Goal: Check status: Check status

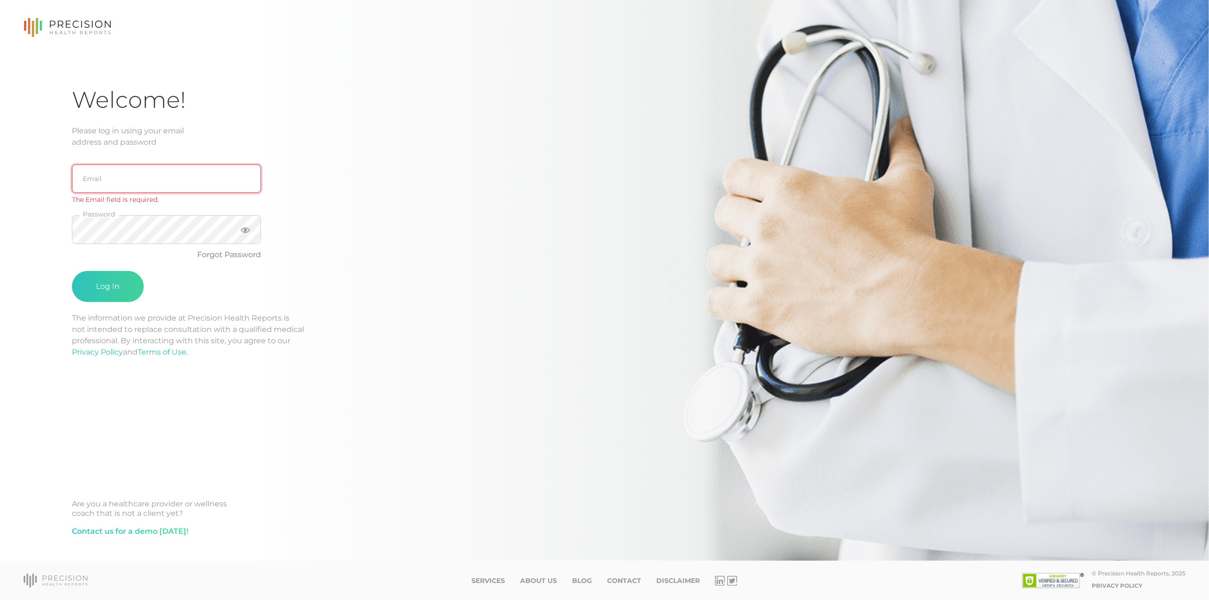
type input "[EMAIL_ADDRESS][DOMAIN_NAME]"
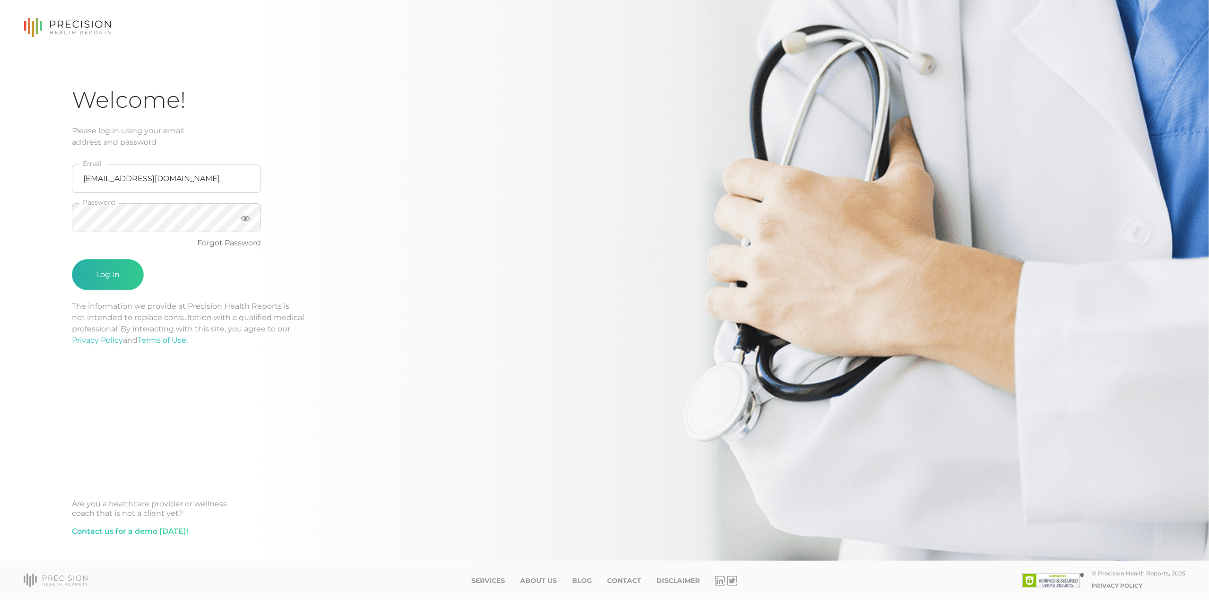
click at [115, 263] on button "Log In" at bounding box center [108, 274] width 72 height 31
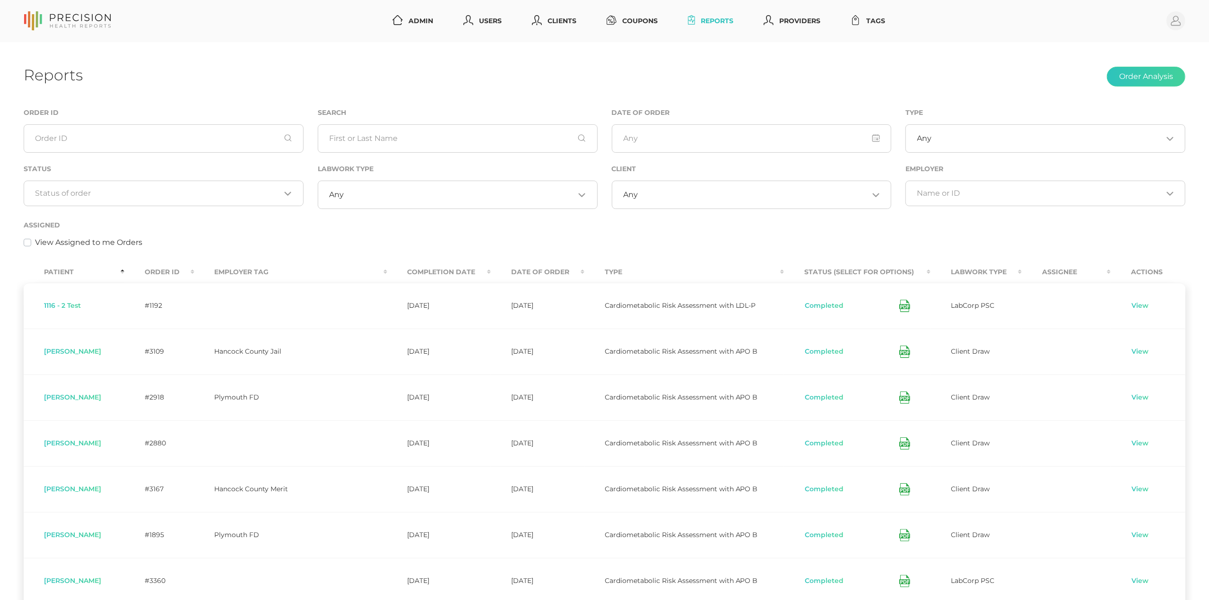
click at [209, 195] on input "Search for option" at bounding box center [157, 193] width 245 height 9
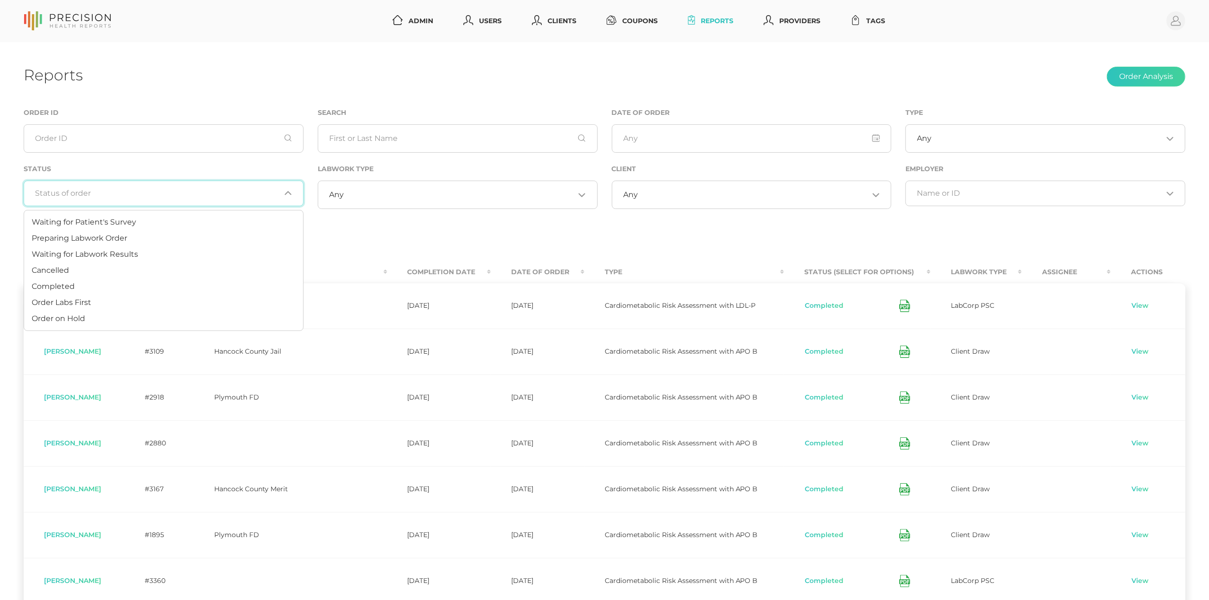
click at [209, 195] on input "Search for option" at bounding box center [157, 193] width 245 height 9
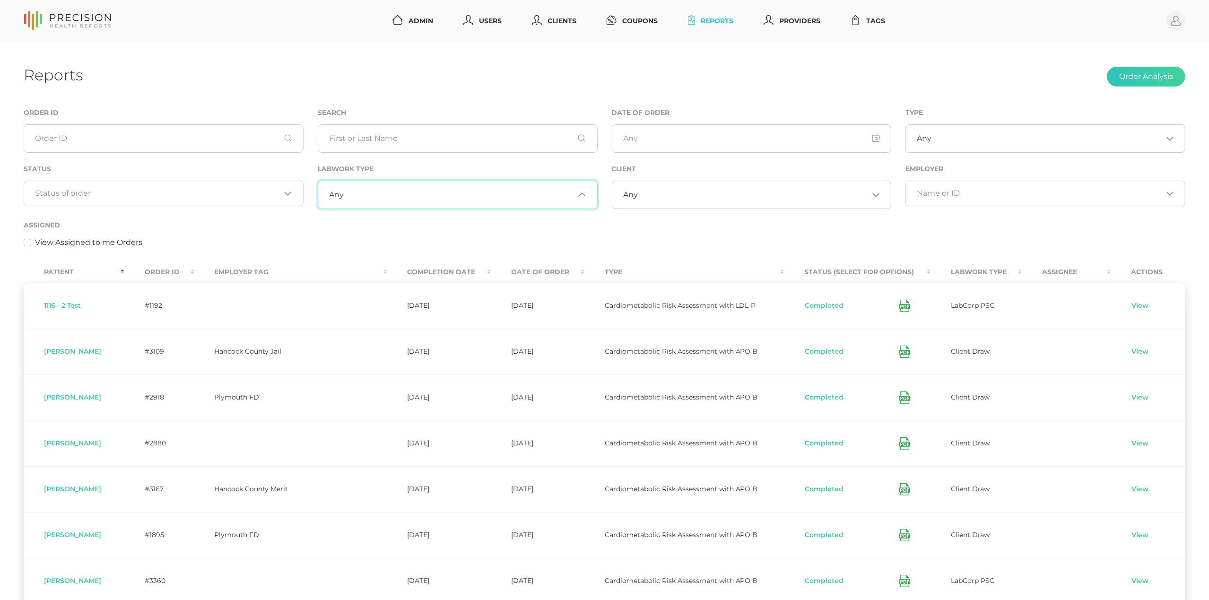
click at [377, 192] on input "Search for option" at bounding box center [459, 194] width 231 height 9
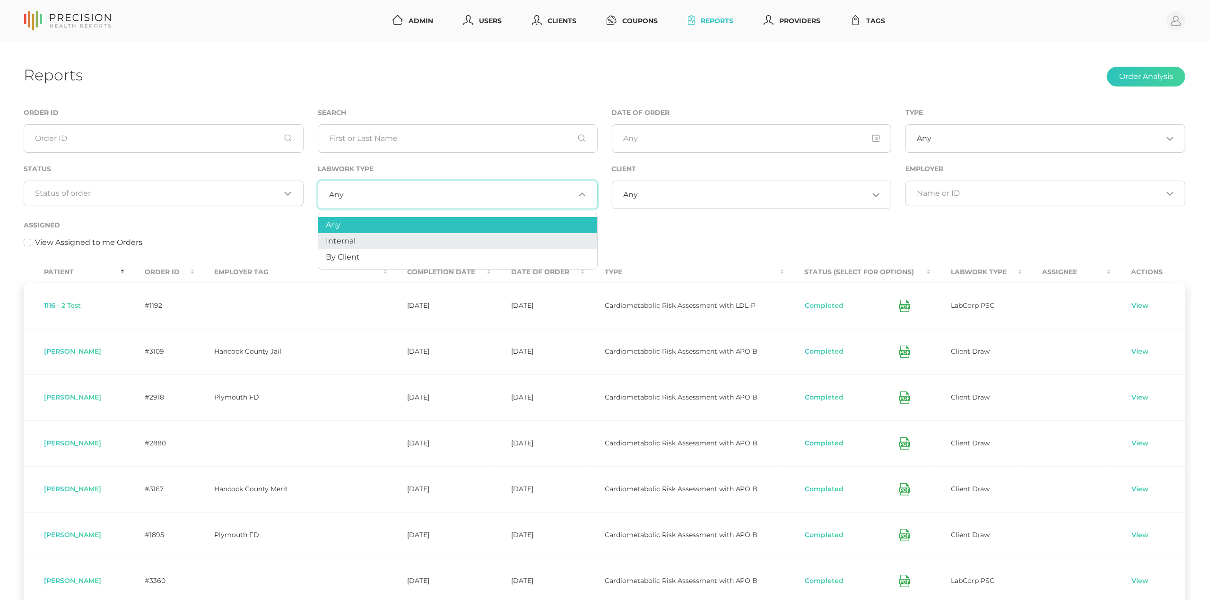
click at [366, 239] on li "Internal" at bounding box center [457, 241] width 279 height 16
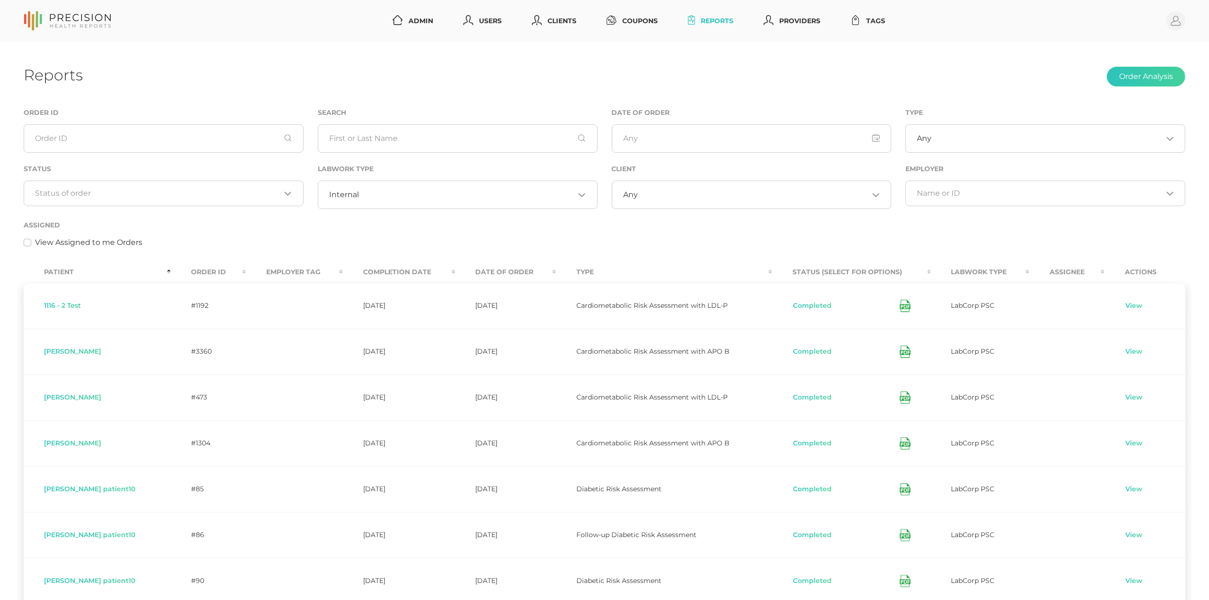
click at [230, 201] on div "Loading..." at bounding box center [164, 194] width 280 height 26
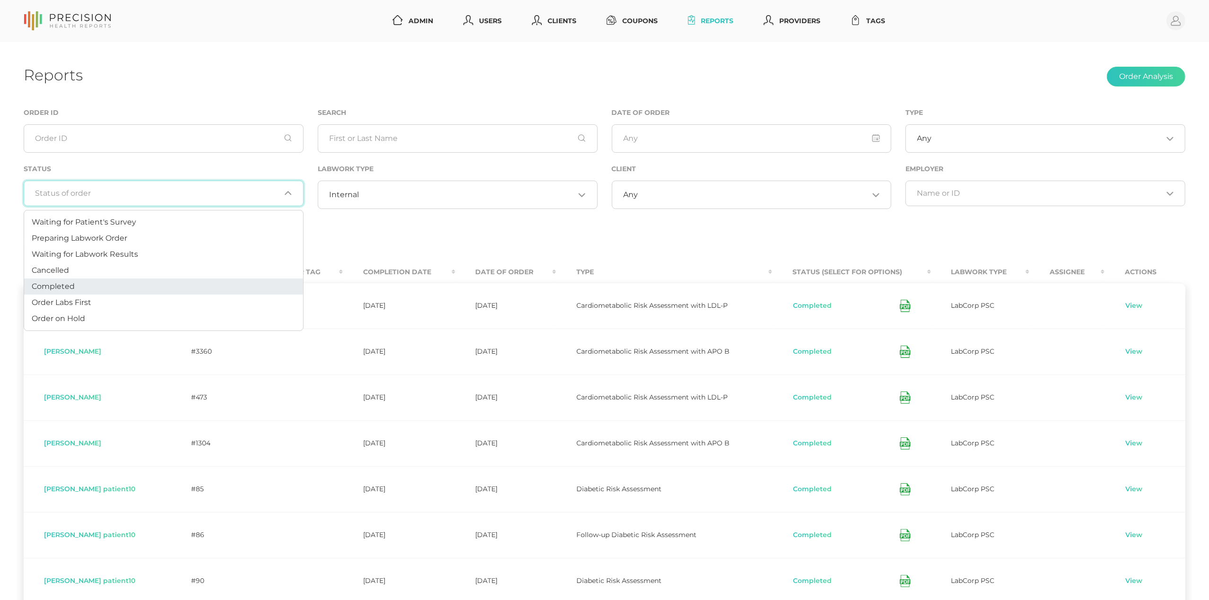
click at [163, 284] on li "Completed" at bounding box center [163, 287] width 279 height 16
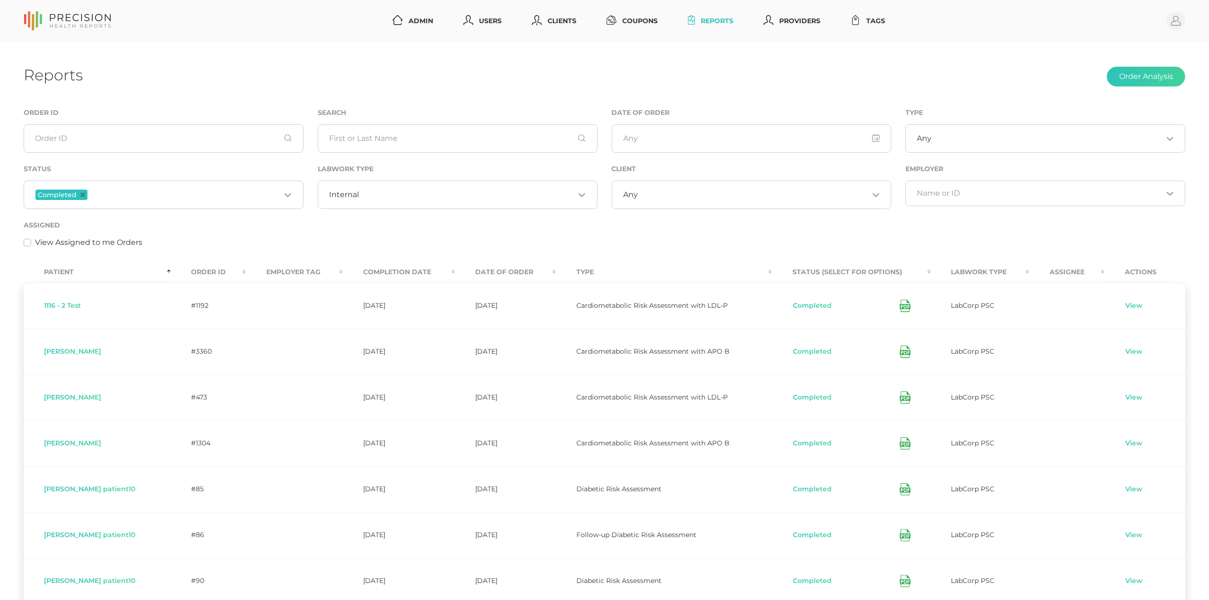
click at [195, 271] on th "Order ID" at bounding box center [208, 272] width 75 height 21
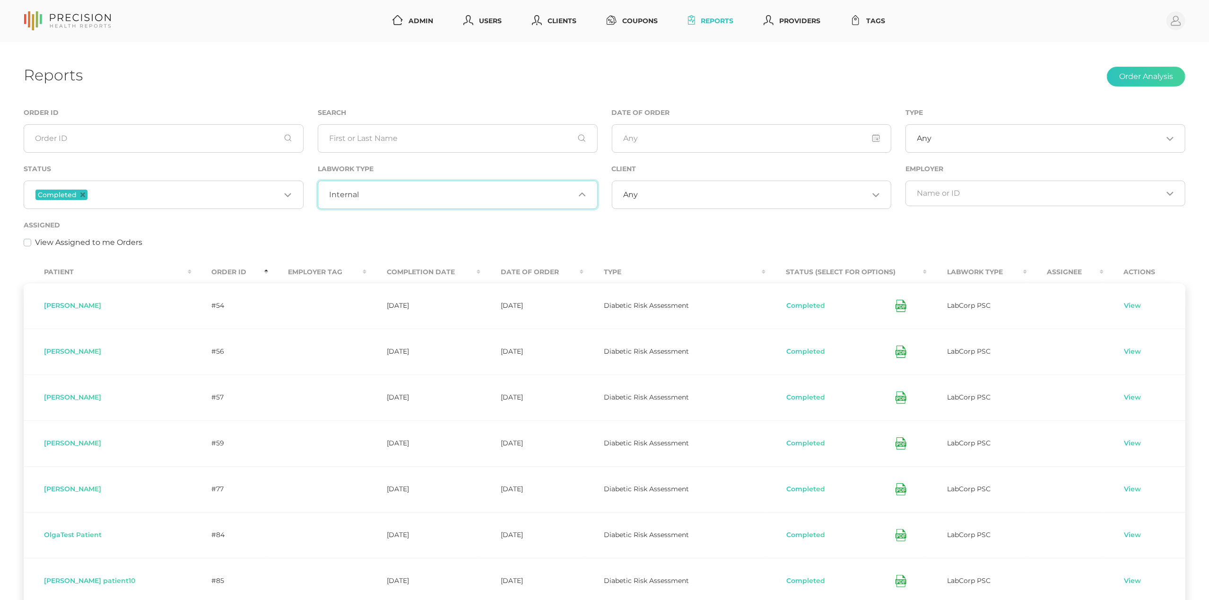
click at [337, 192] on span "Internal" at bounding box center [344, 194] width 30 height 9
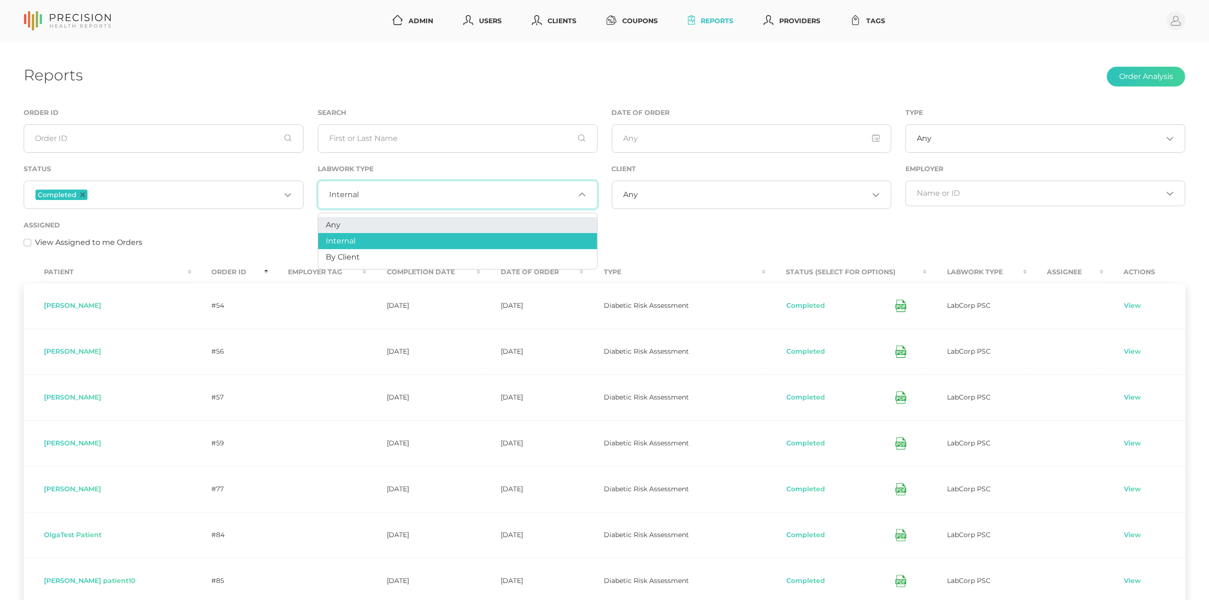
click at [332, 219] on li "Any" at bounding box center [457, 225] width 279 height 16
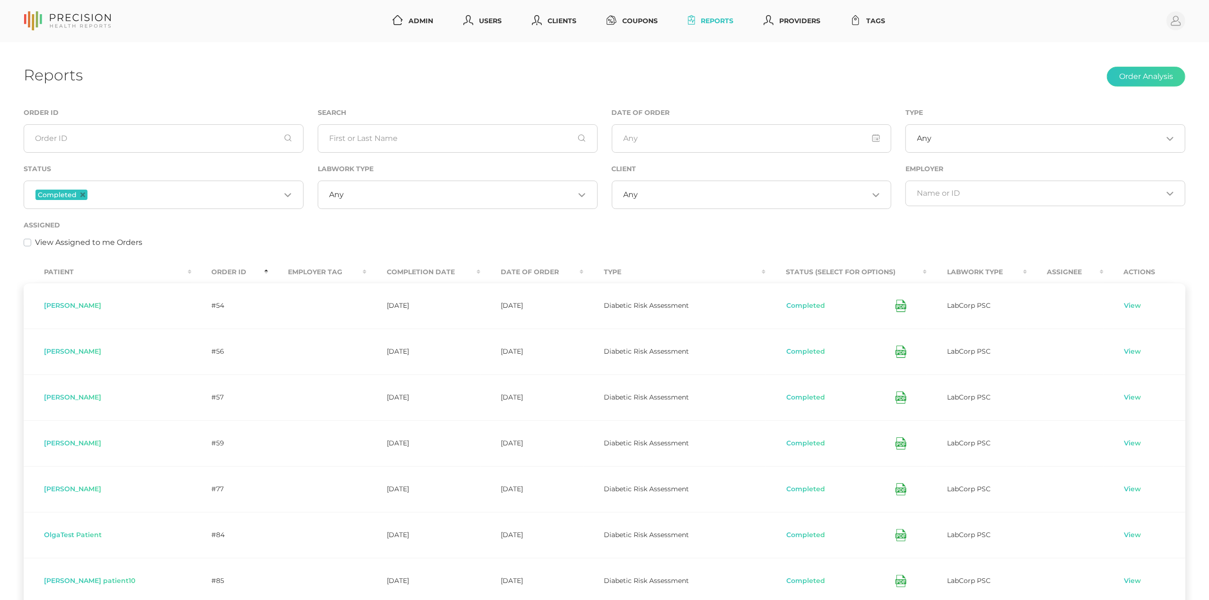
click at [193, 269] on th "Order ID" at bounding box center [230, 272] width 77 height 21
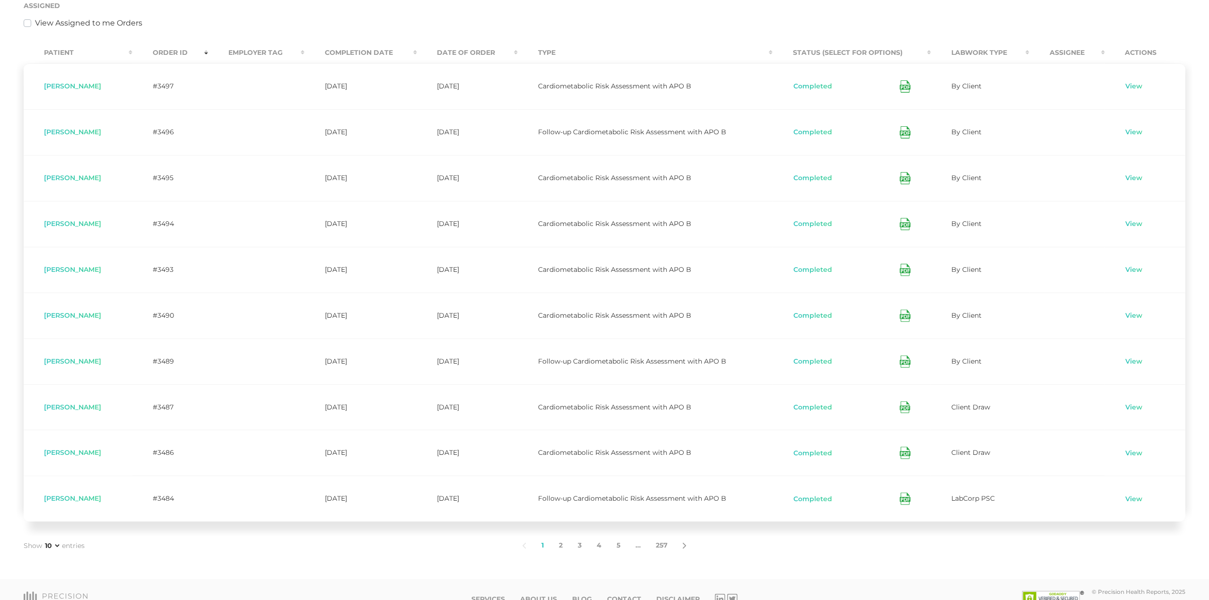
scroll to position [236, 0]
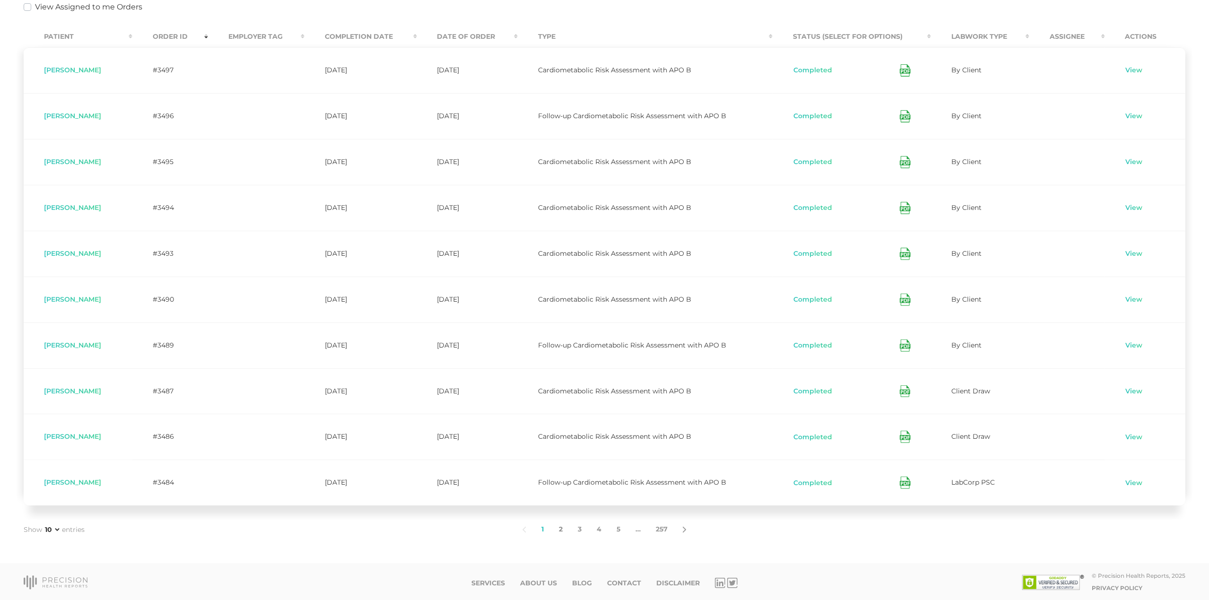
click at [560, 527] on link "2" at bounding box center [560, 530] width 19 height 20
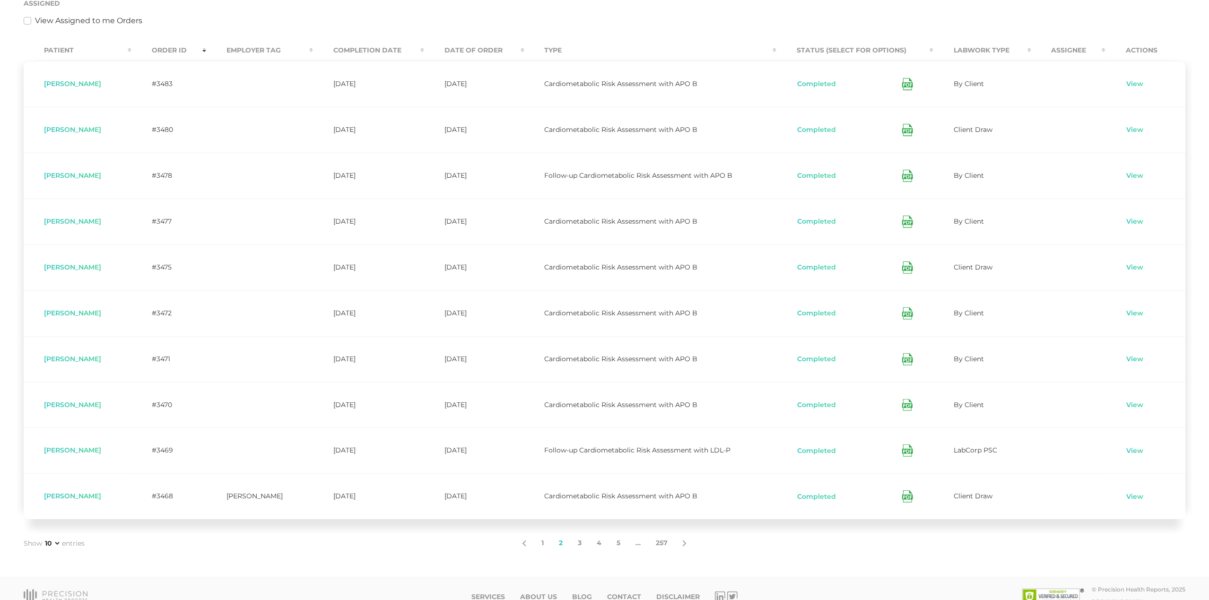
scroll to position [224, 0]
click at [577, 539] on link "3" at bounding box center [579, 542] width 19 height 20
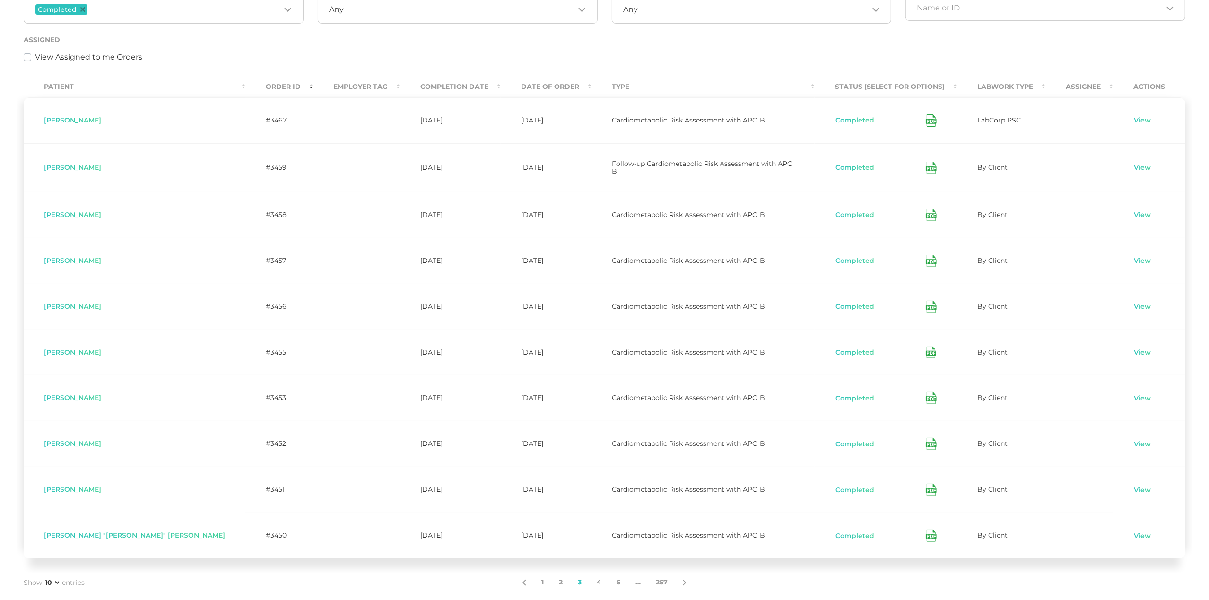
scroll to position [183, 0]
click at [926, 122] on icon at bounding box center [931, 123] width 11 height 12
click at [599, 582] on link "4" at bounding box center [599, 586] width 20 height 20
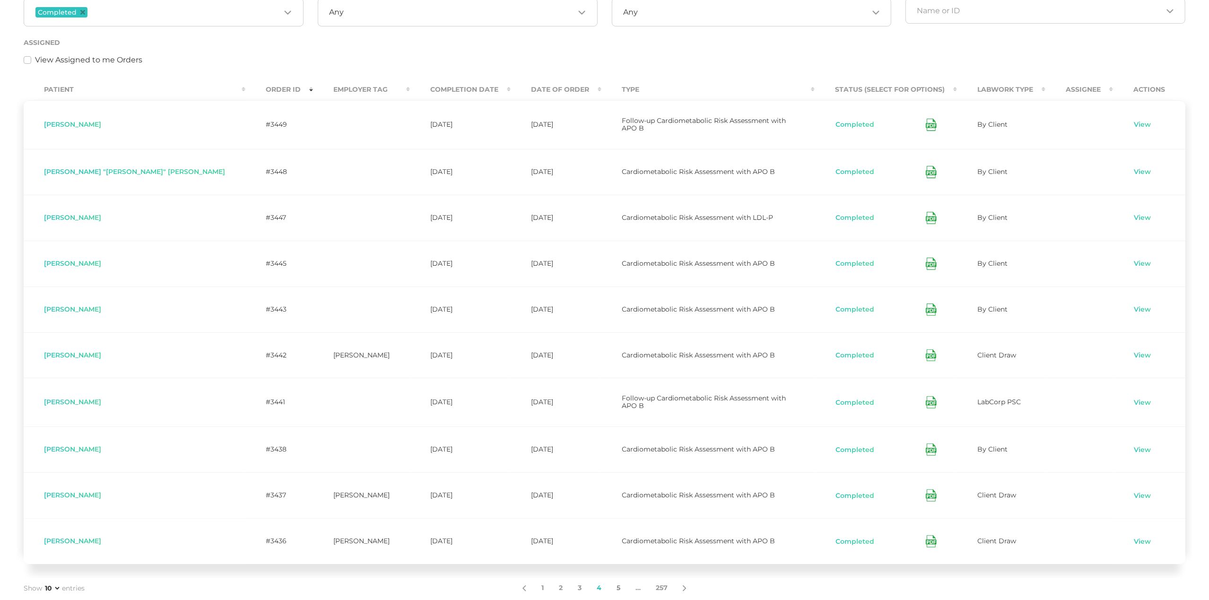
click at [621, 584] on link "5" at bounding box center [618, 588] width 19 height 20
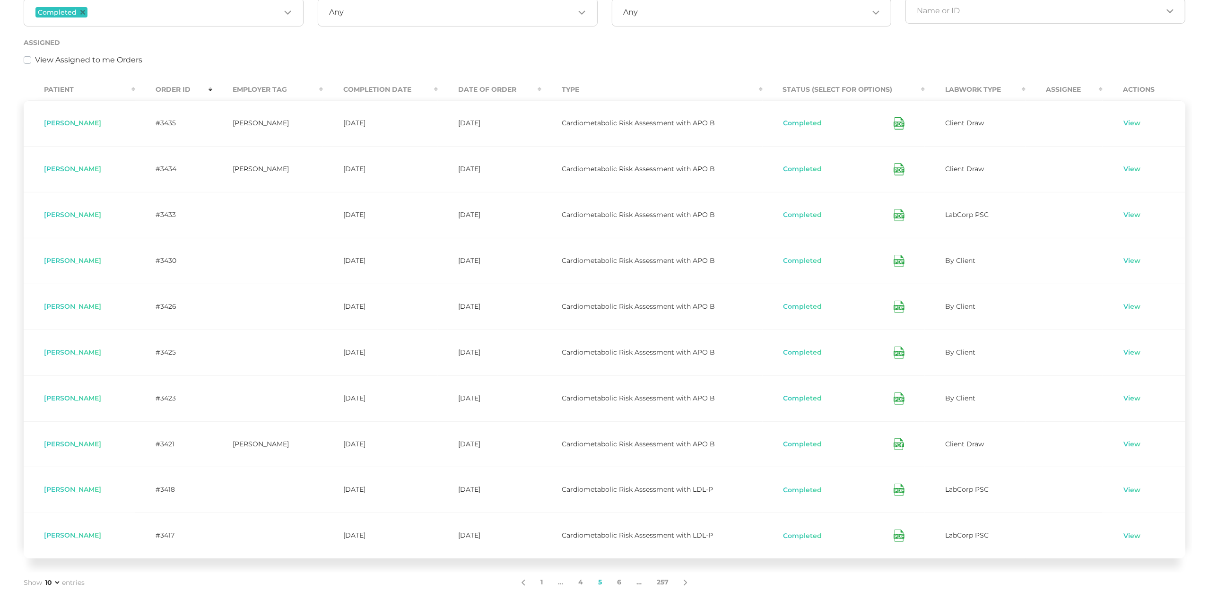
click at [900, 491] on icon at bounding box center [899, 490] width 11 height 12
click at [625, 585] on link "6" at bounding box center [619, 583] width 19 height 20
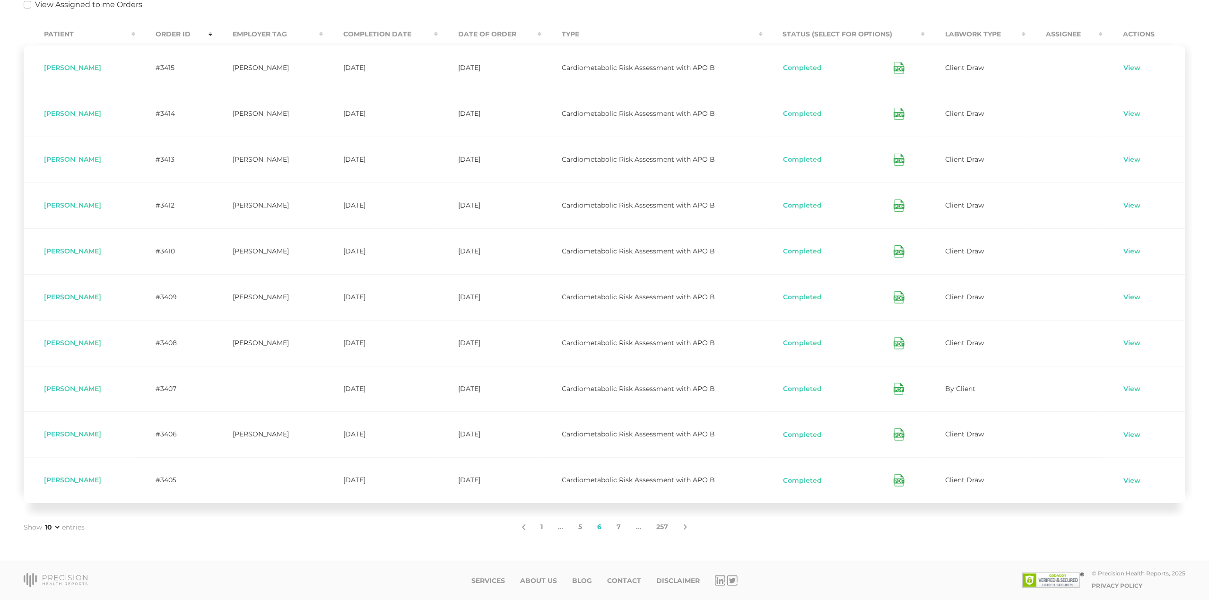
scroll to position [239, 0]
click at [620, 528] on link "7" at bounding box center [619, 527] width 19 height 20
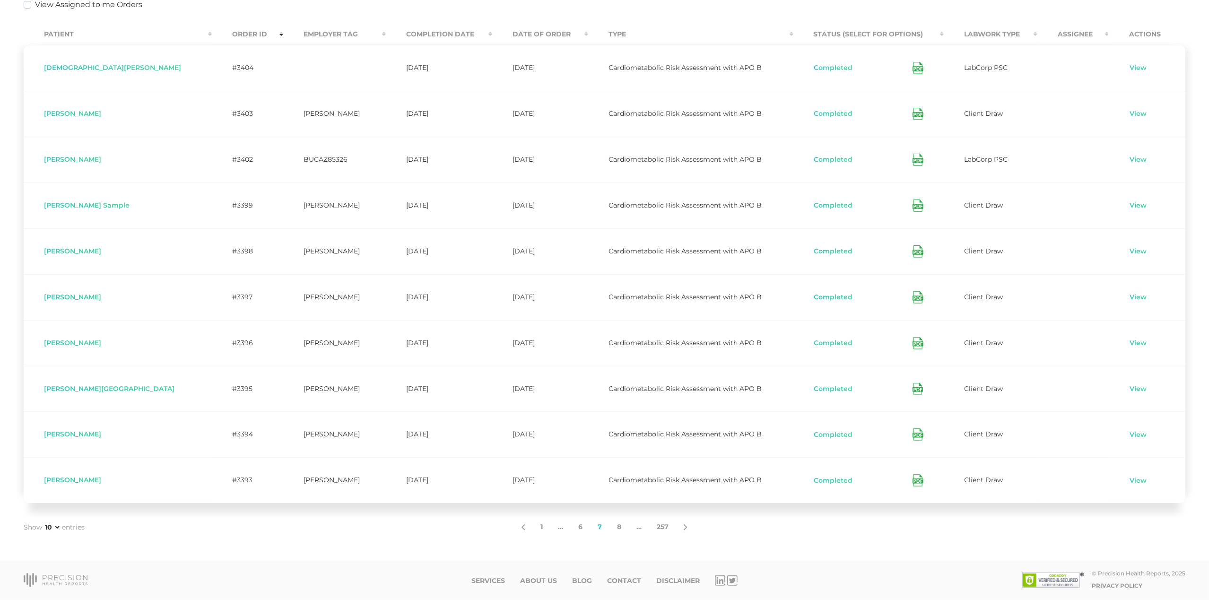
click at [541, 528] on link "1" at bounding box center [541, 527] width 17 height 20
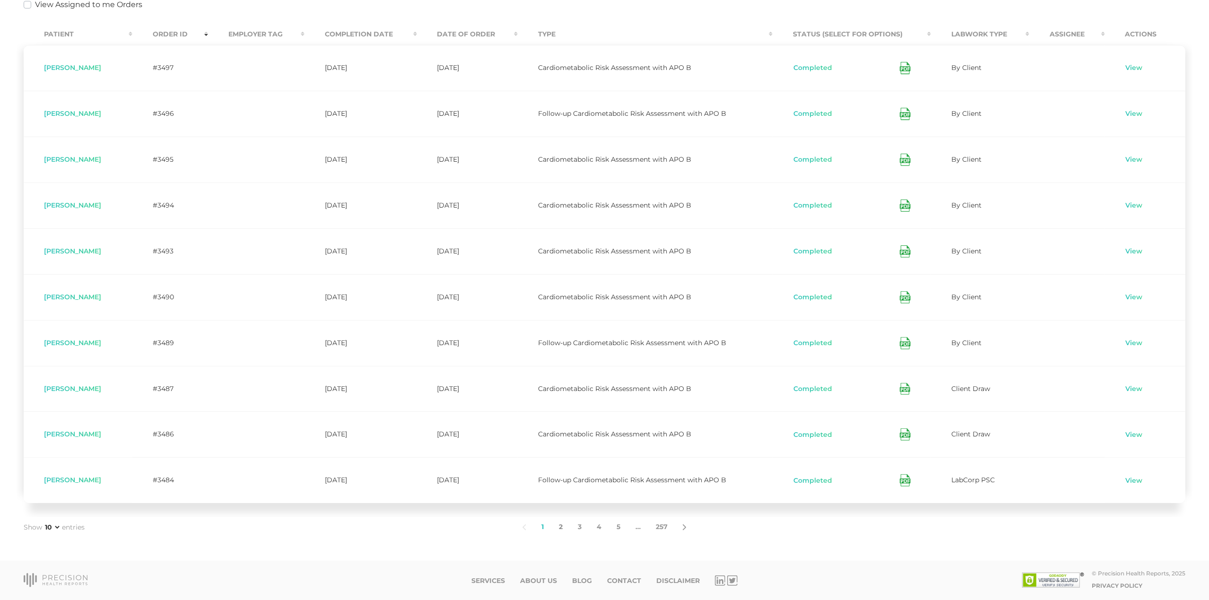
click at [560, 527] on link "2" at bounding box center [560, 527] width 19 height 20
click at [910, 481] on icon at bounding box center [907, 480] width 11 height 12
click at [577, 530] on link "3" at bounding box center [579, 527] width 19 height 20
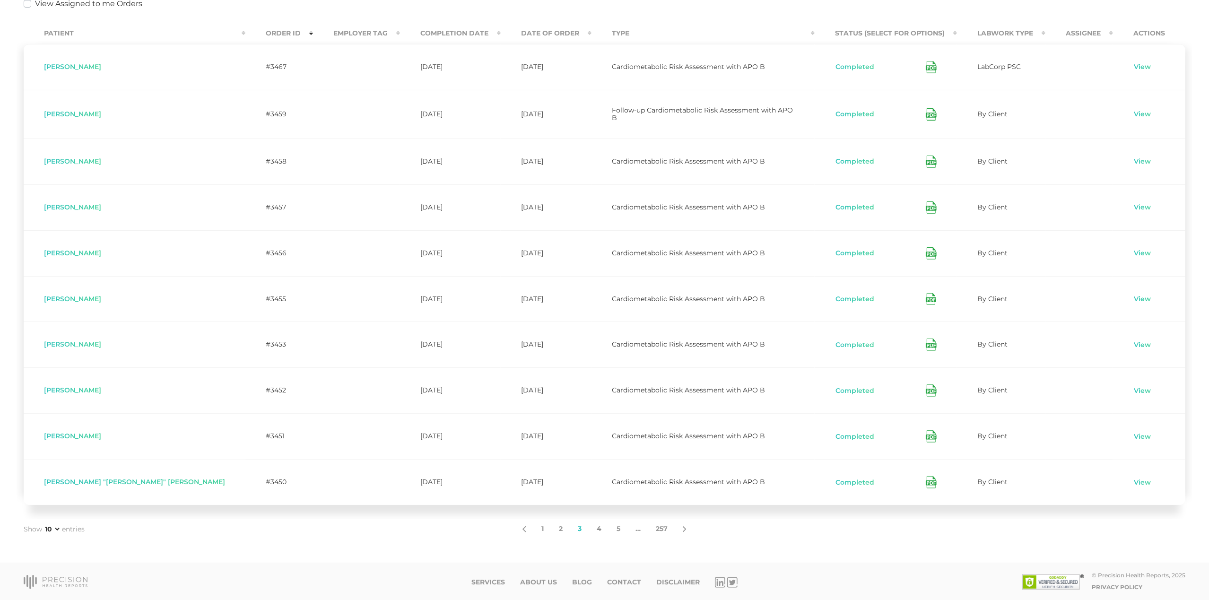
click at [596, 528] on link "4" at bounding box center [599, 529] width 20 height 20
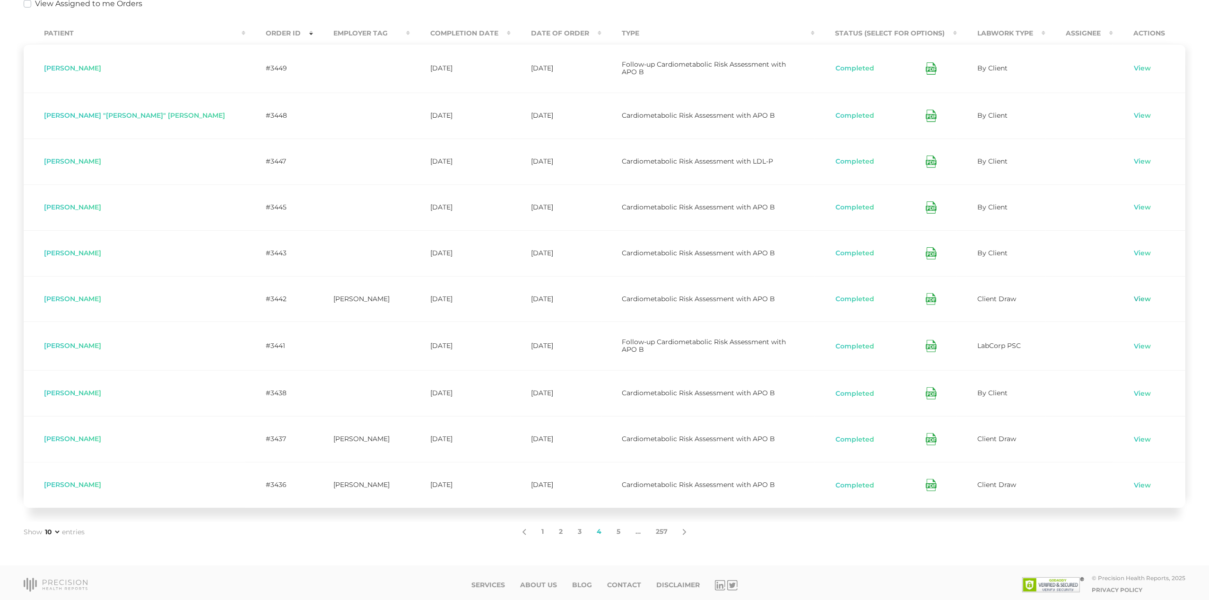
click at [1134, 298] on link "View" at bounding box center [1143, 299] width 18 height 9
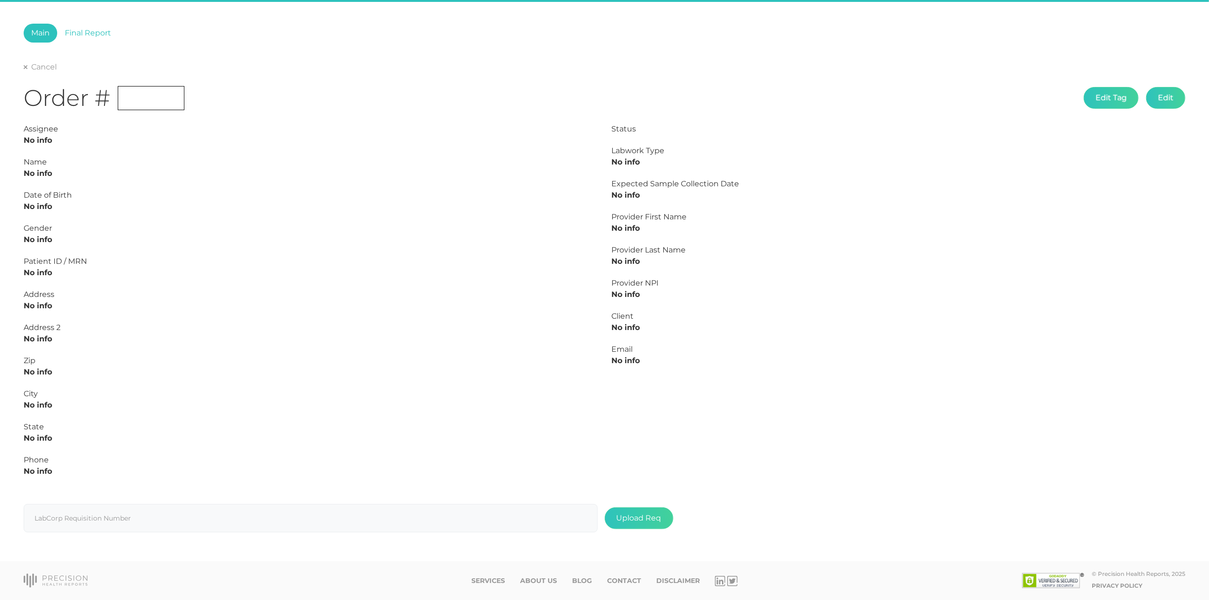
type input "L2504857197"
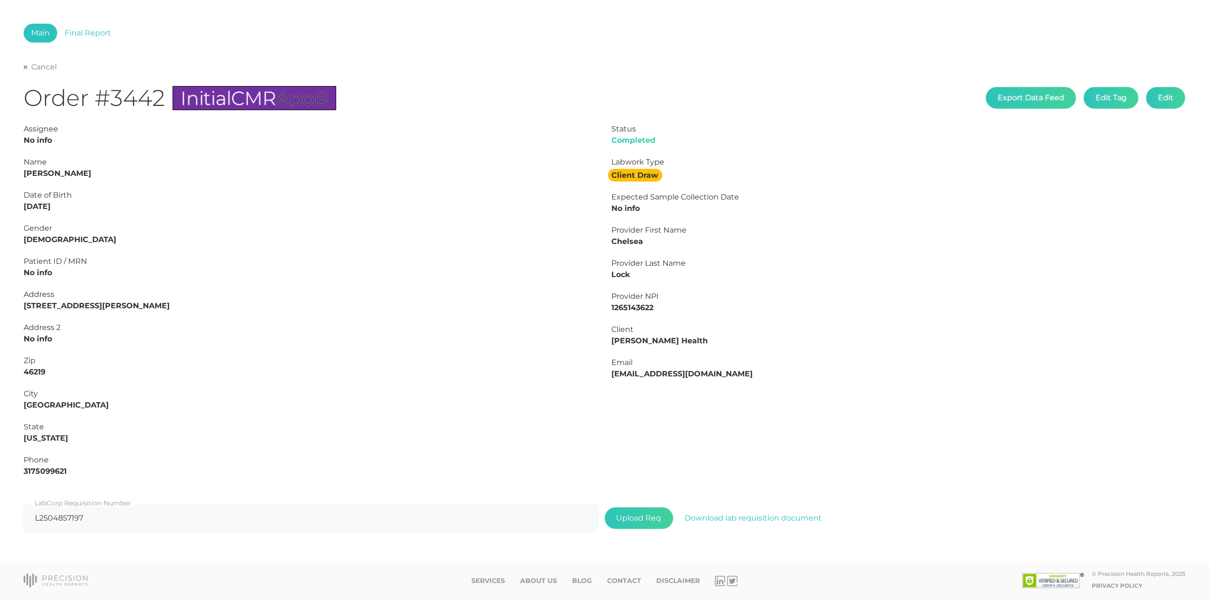
click at [34, 62] on link "Cancel" at bounding box center [40, 66] width 33 height 9
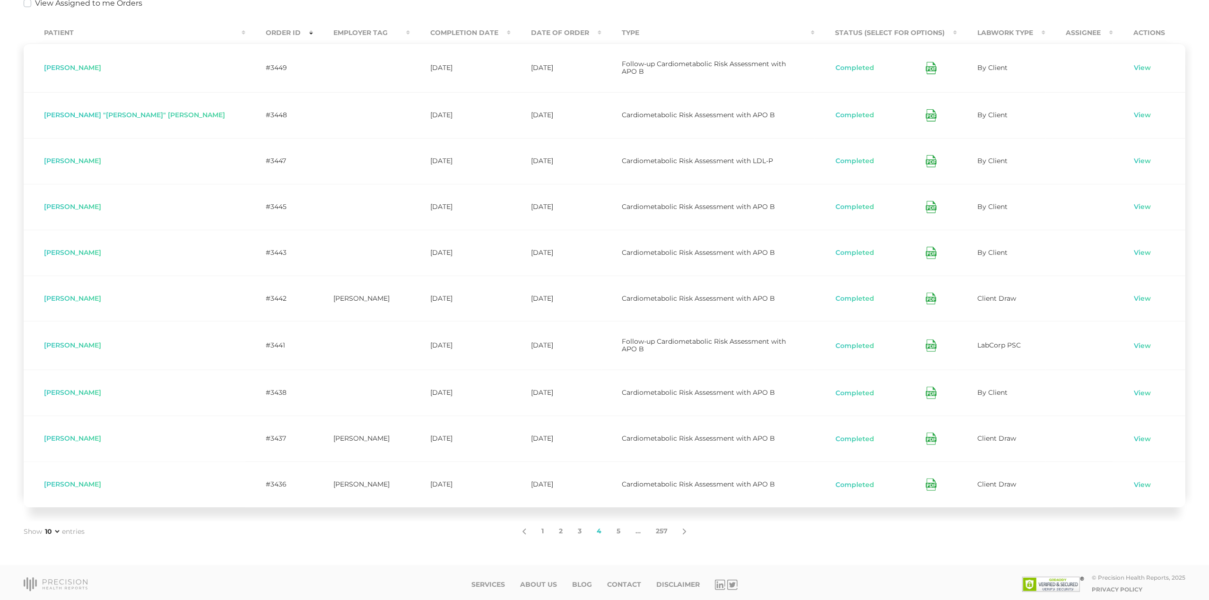
scroll to position [239, 0]
click at [1136, 435] on link "View" at bounding box center [1143, 439] width 18 height 9
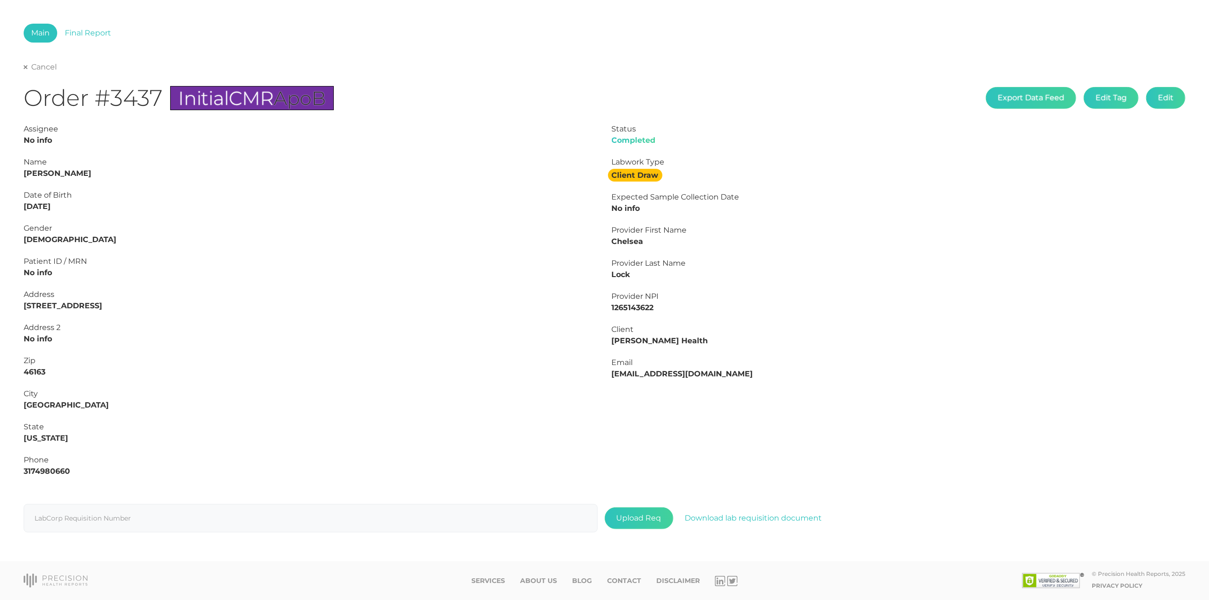
click at [49, 67] on link "Cancel" at bounding box center [40, 66] width 33 height 9
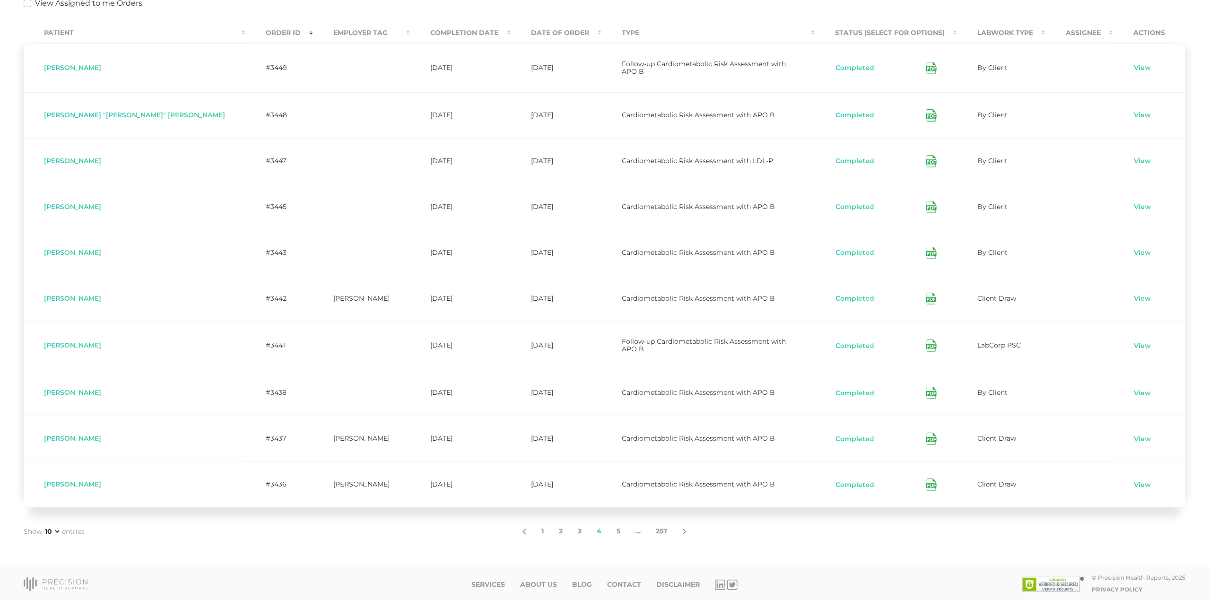
scroll to position [239, 0]
click at [926, 433] on icon at bounding box center [931, 439] width 11 height 12
click at [1134, 481] on link "View" at bounding box center [1143, 485] width 18 height 9
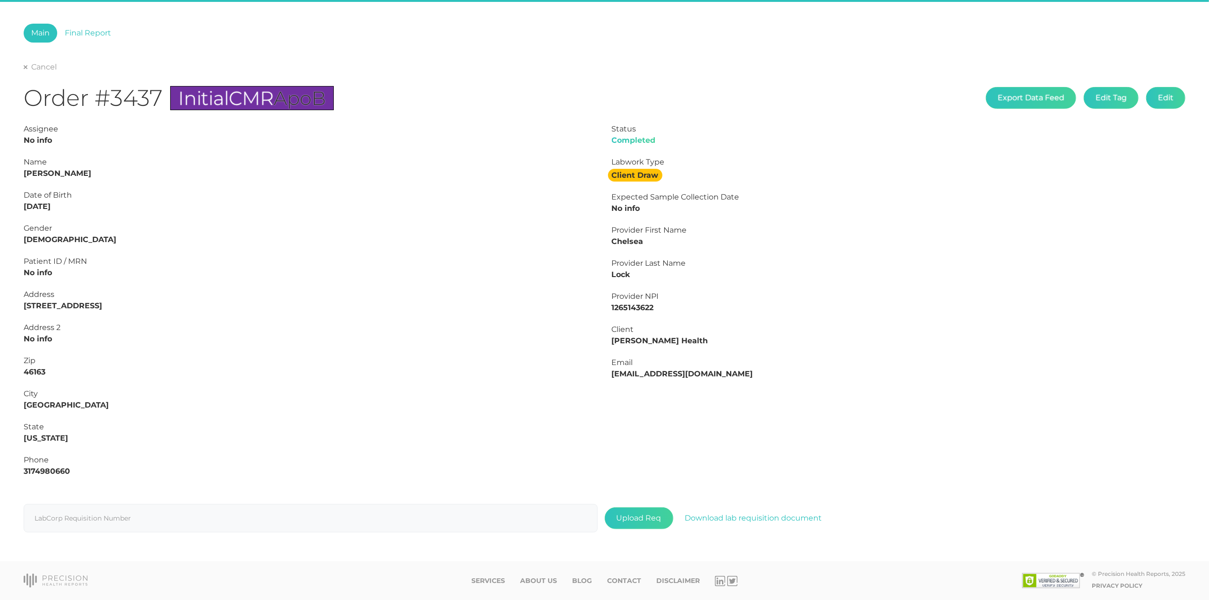
scroll to position [42, 0]
type input "L2504857095"
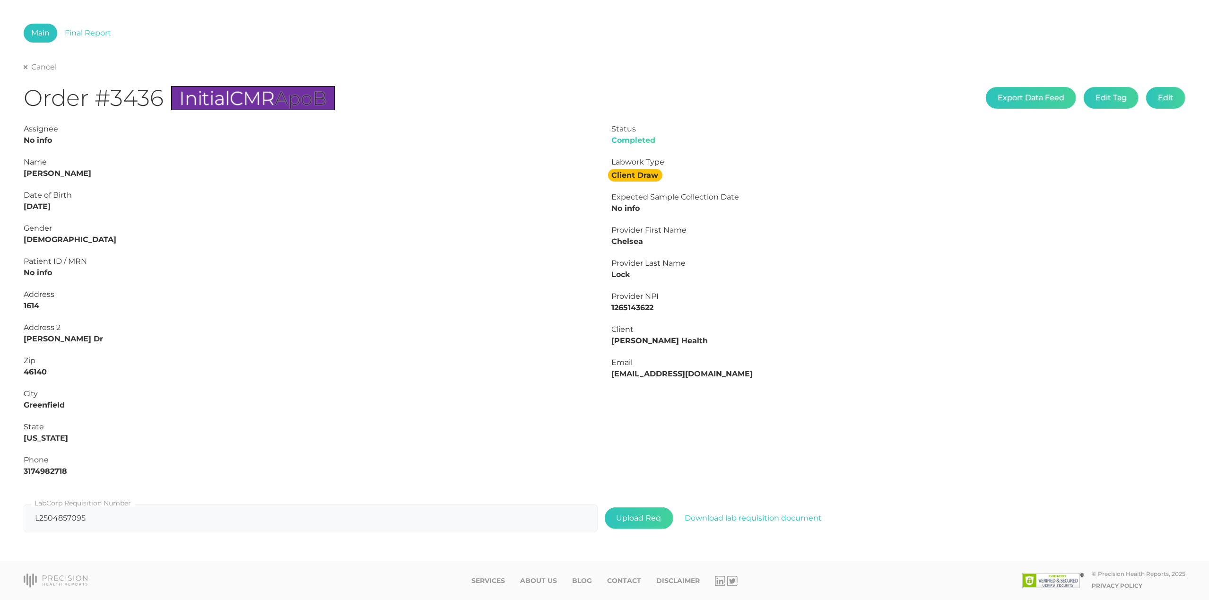
click at [57, 70] on link "Cancel" at bounding box center [40, 66] width 33 height 9
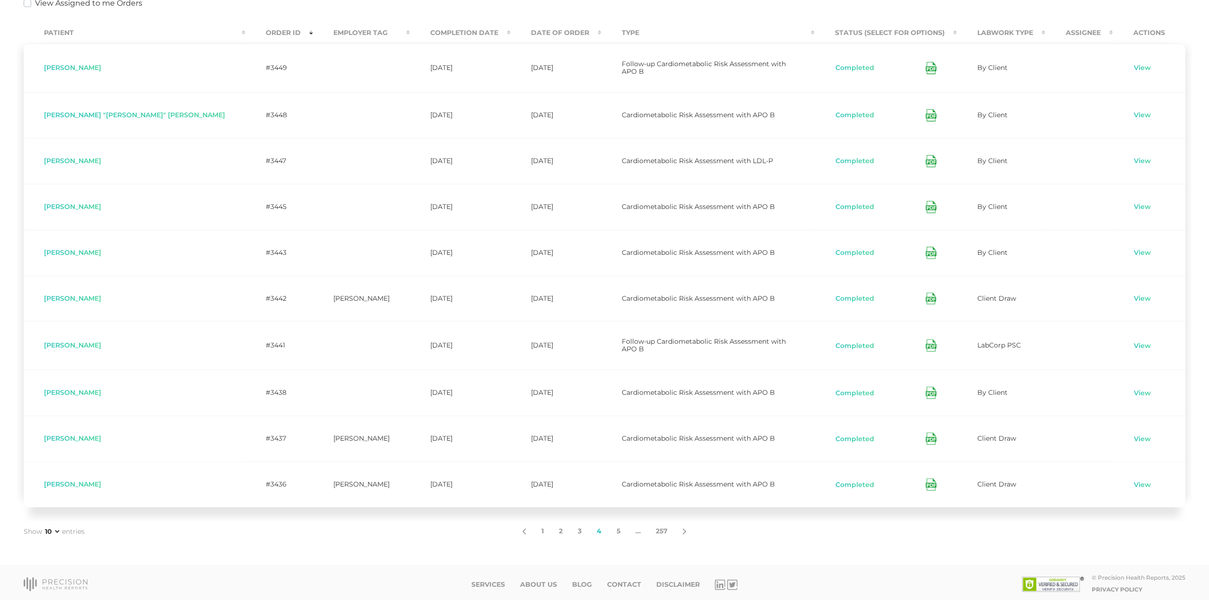
scroll to position [239, 0]
click at [926, 481] on icon at bounding box center [931, 485] width 11 height 12
click at [621, 527] on link "5" at bounding box center [618, 532] width 19 height 20
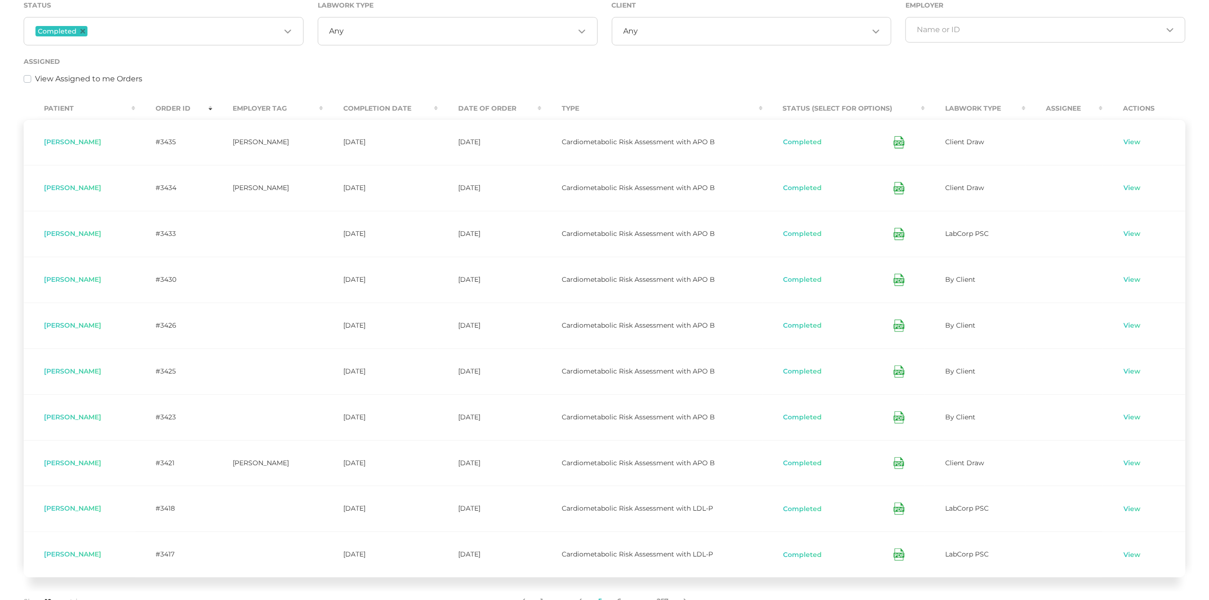
scroll to position [129, 0]
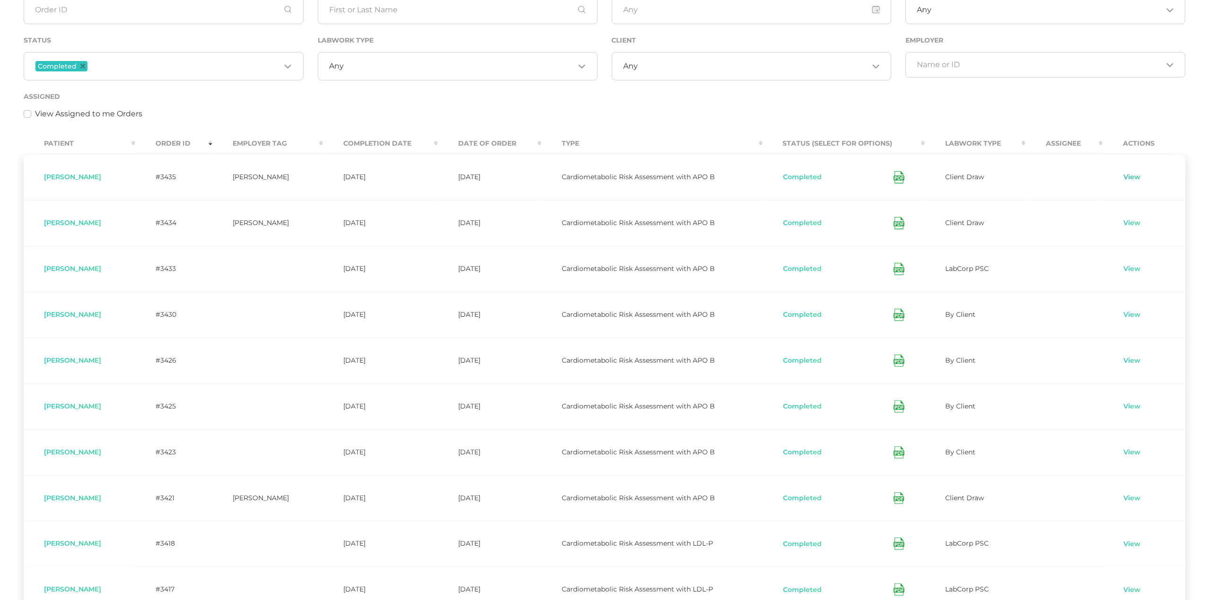
click at [1137, 178] on link "View" at bounding box center [1132, 177] width 18 height 9
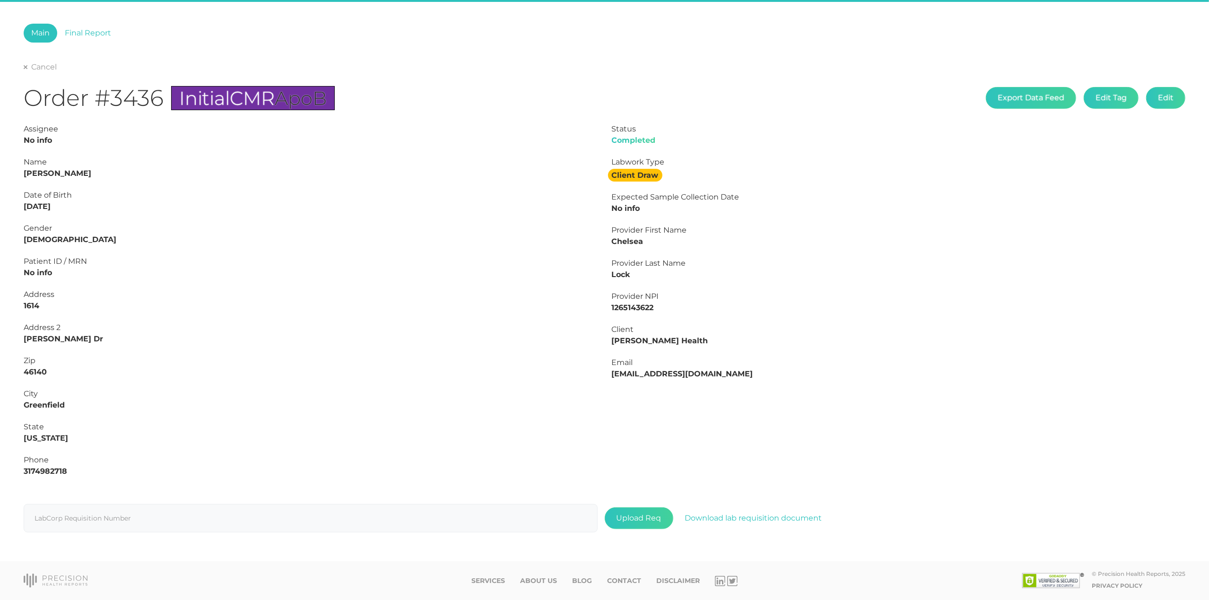
scroll to position [42, 0]
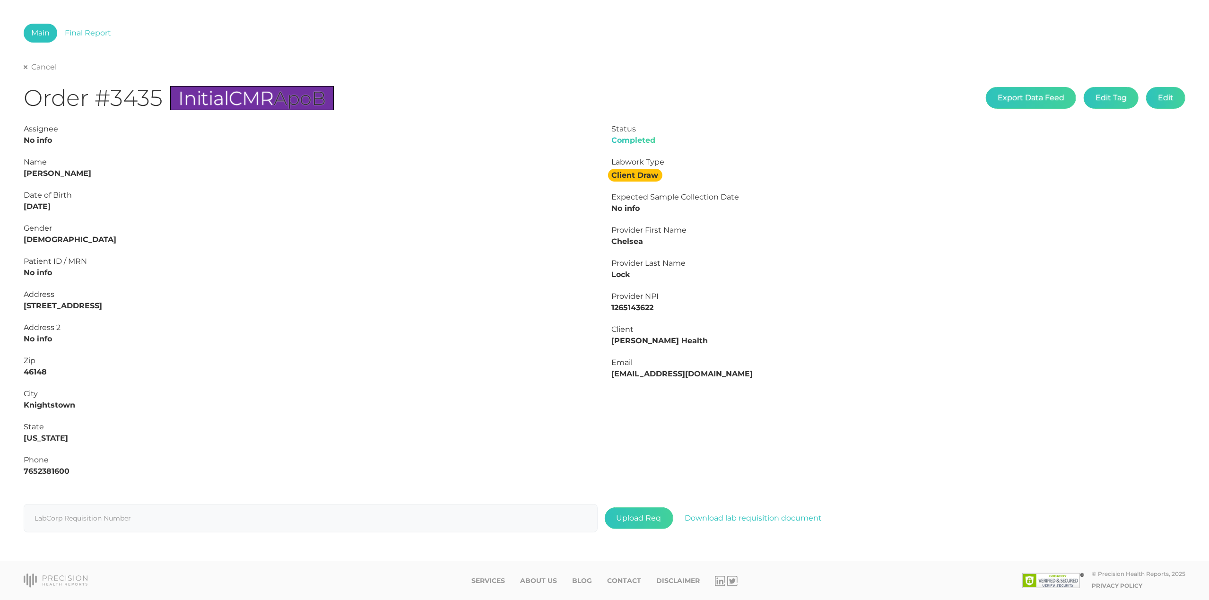
click at [49, 64] on link "Cancel" at bounding box center [40, 66] width 33 height 9
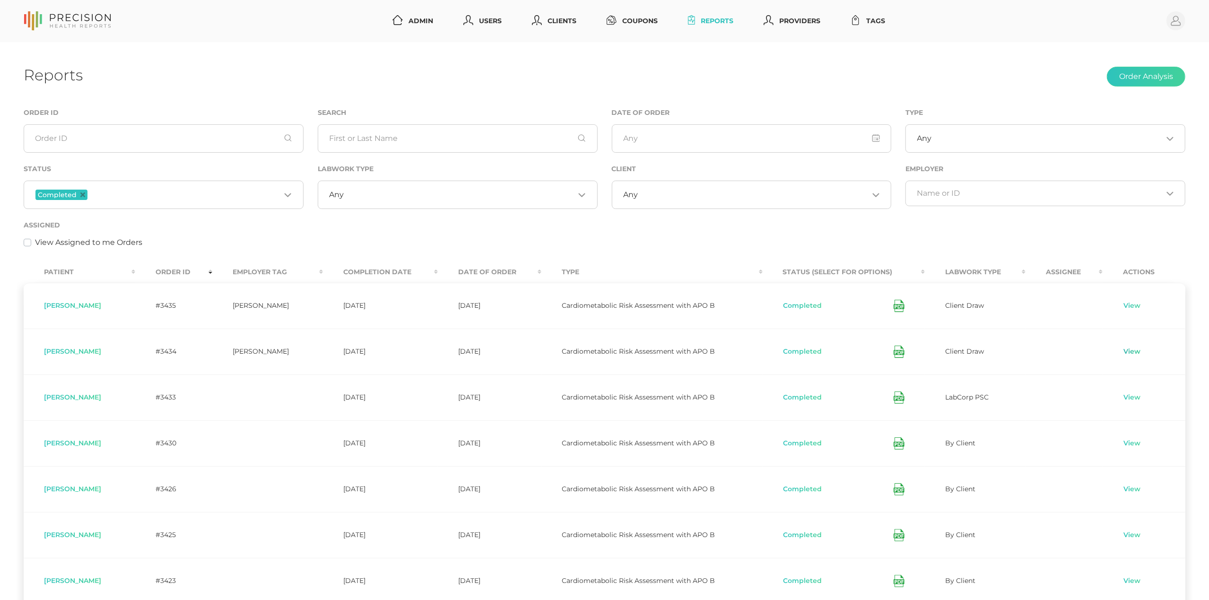
click at [1139, 354] on link "View" at bounding box center [1132, 351] width 18 height 9
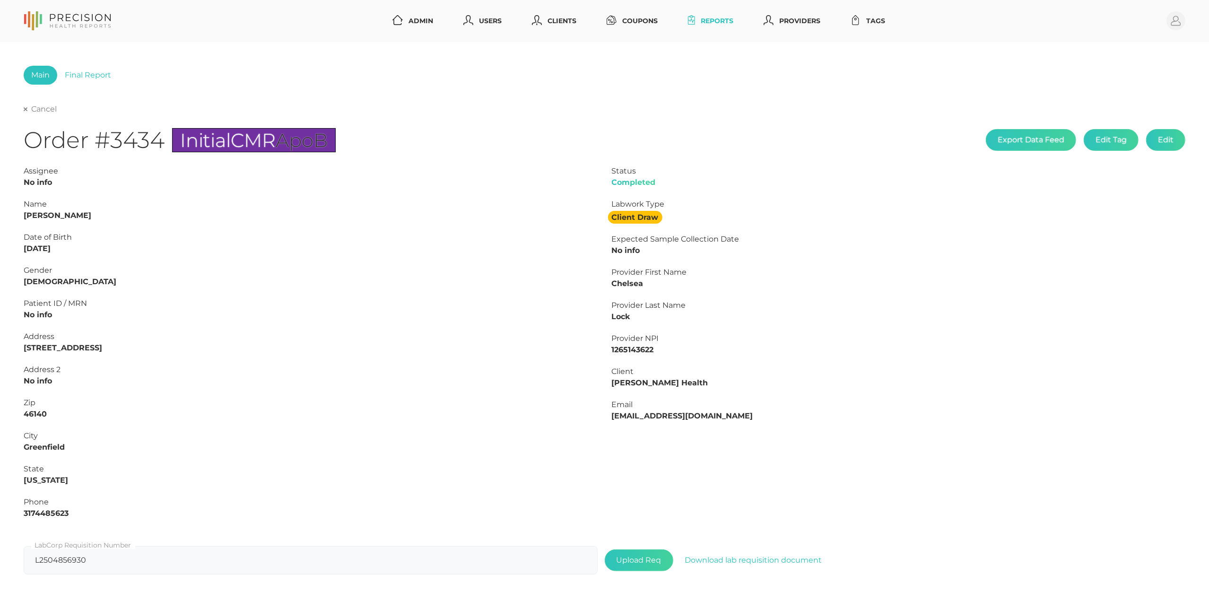
click at [42, 110] on link "Cancel" at bounding box center [40, 109] width 33 height 9
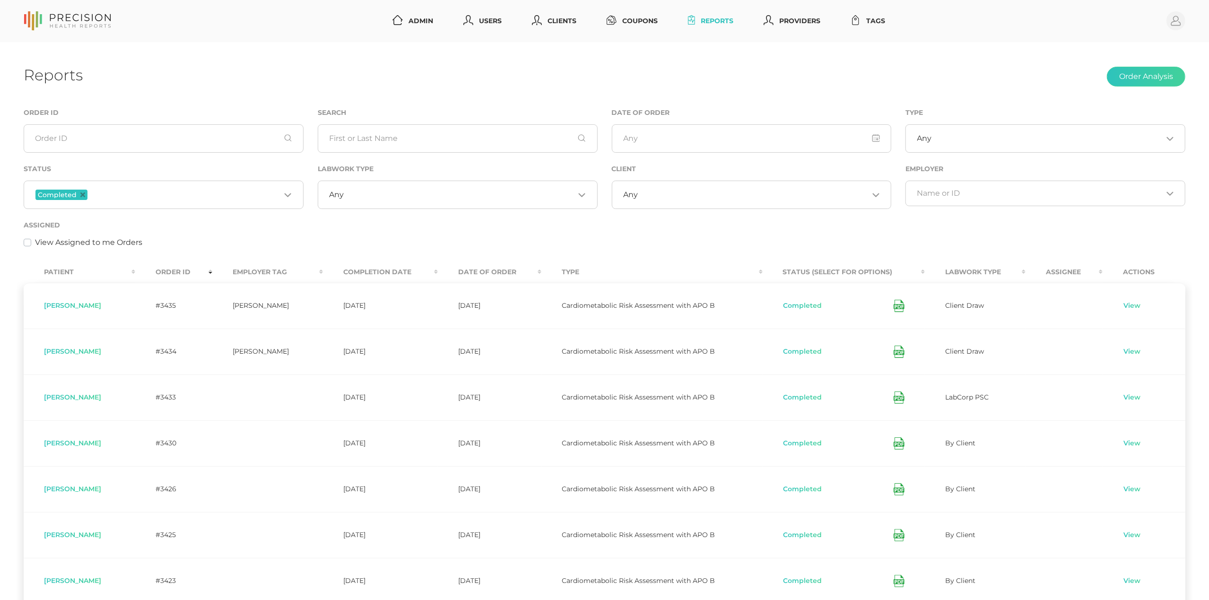
click at [900, 352] on icon at bounding box center [899, 352] width 11 height 12
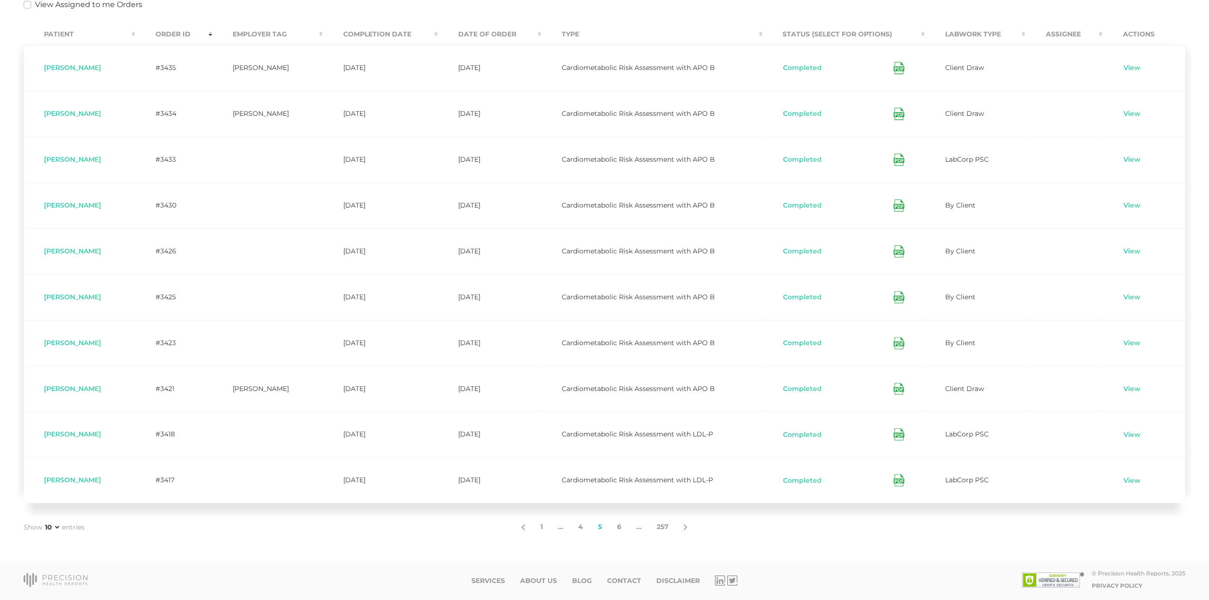
scroll to position [239, 0]
click at [1135, 392] on link "View" at bounding box center [1132, 388] width 18 height 9
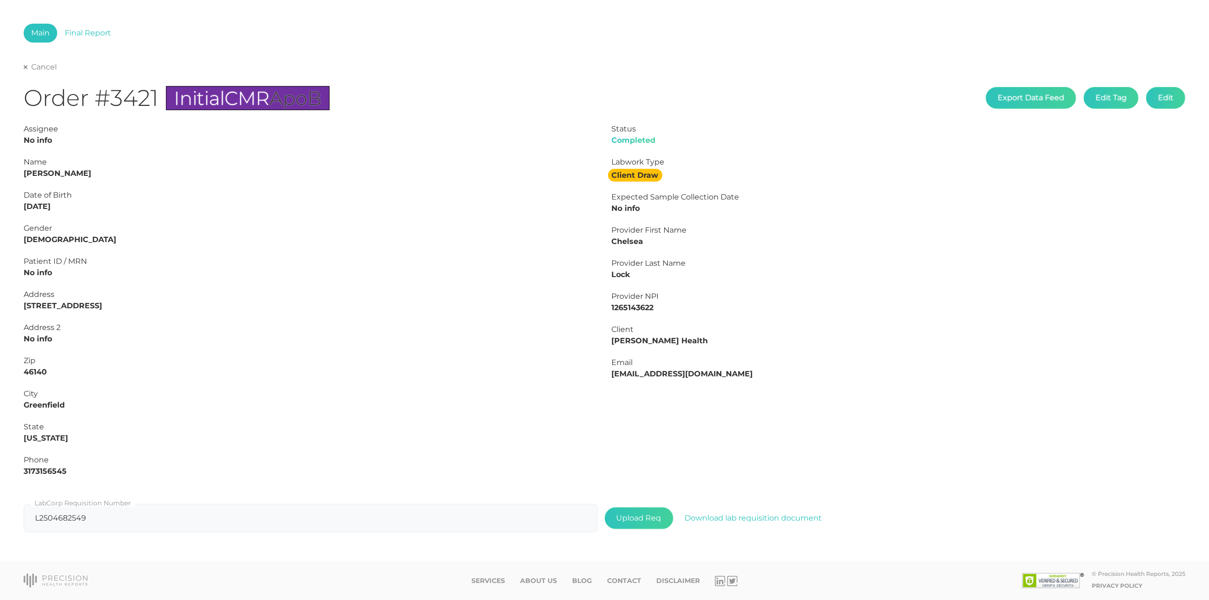
click at [47, 65] on link "Cancel" at bounding box center [40, 66] width 33 height 9
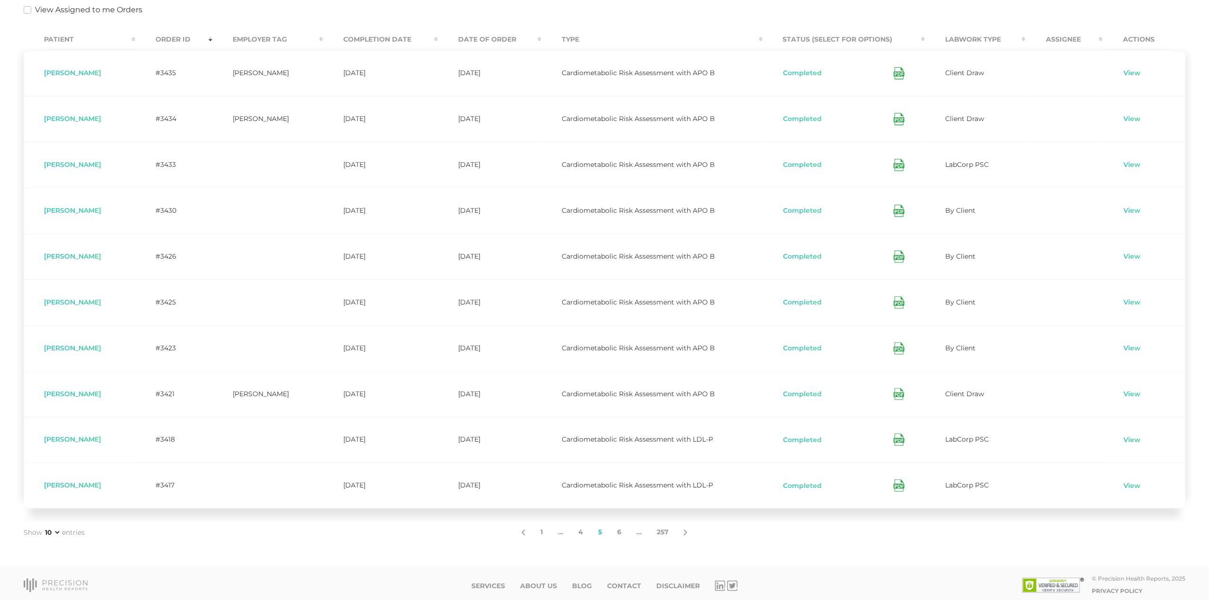
scroll to position [236, 0]
click at [905, 392] on icon at bounding box center [899, 391] width 11 height 12
